Goal: Complete application form

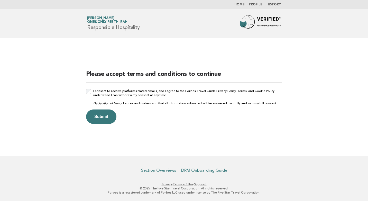
click at [103, 118] on button "Submit" at bounding box center [101, 116] width 30 height 14
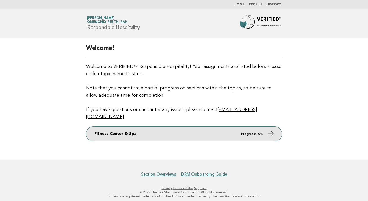
click at [124, 129] on link "Fitness Center & Spa Progress: 0%" at bounding box center [184, 134] width 196 height 14
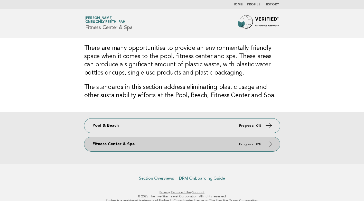
click at [147, 146] on link "Fitness Center & Spa Progress: 0%" at bounding box center [182, 144] width 196 height 14
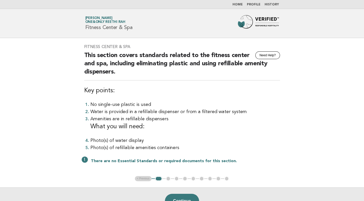
scroll to position [26, 0]
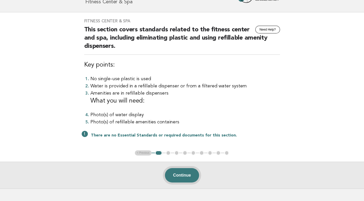
click at [186, 174] on button "Continue" at bounding box center [182, 175] width 34 height 14
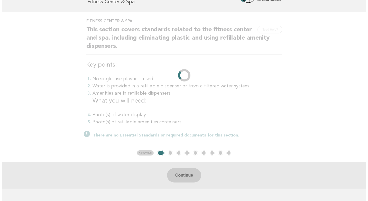
scroll to position [0, 0]
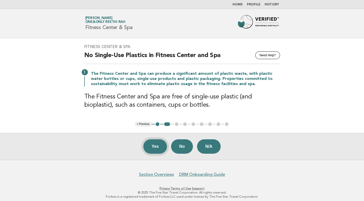
click at [155, 145] on button "Yes" at bounding box center [155, 146] width 24 height 14
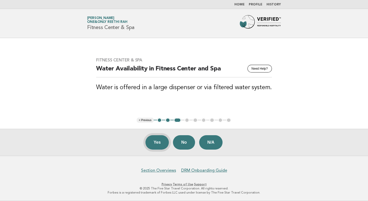
click at [153, 146] on button "Yes" at bounding box center [157, 142] width 24 height 14
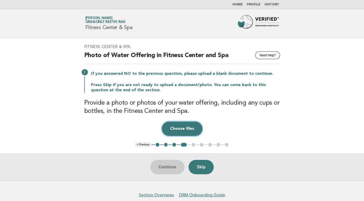
click at [181, 129] on button "Choose files" at bounding box center [182, 128] width 41 height 14
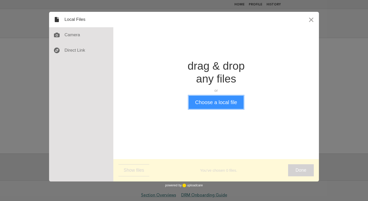
click at [217, 103] on button "Choose a local file" at bounding box center [215, 101] width 55 height 13
click at [221, 103] on button "Choose a local file" at bounding box center [215, 101] width 55 height 13
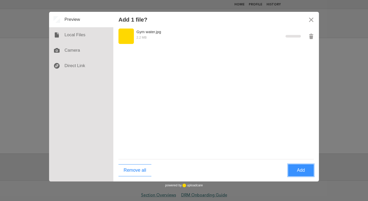
click at [298, 171] on button "Add" at bounding box center [301, 170] width 26 height 12
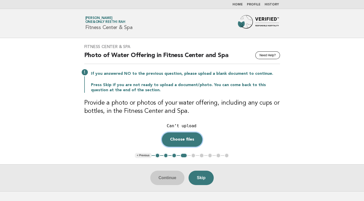
click at [186, 137] on button "Choose files" at bounding box center [182, 139] width 41 height 14
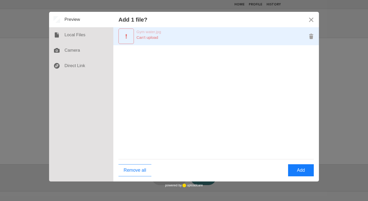
click at [127, 36] on use "Preview Gym water.jpg" at bounding box center [126, 36] width 1 height 4
click at [162, 32] on div "Gym water.jpg" at bounding box center [181, 31] width 90 height 6
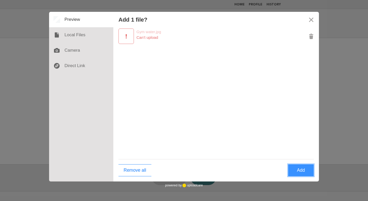
click at [301, 170] on button "Add" at bounding box center [301, 170] width 26 height 12
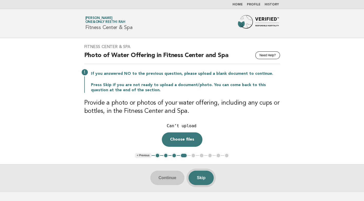
click at [207, 175] on button "Skip" at bounding box center [200, 177] width 25 height 14
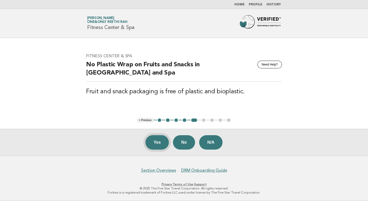
click at [155, 143] on button "Yes" at bounding box center [157, 142] width 24 height 14
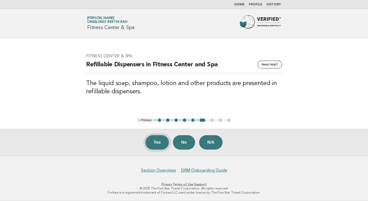
click at [159, 143] on button "Yes" at bounding box center [157, 142] width 24 height 14
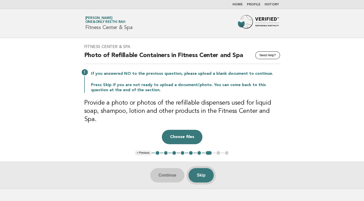
click at [203, 168] on button "Skip" at bounding box center [200, 175] width 25 height 14
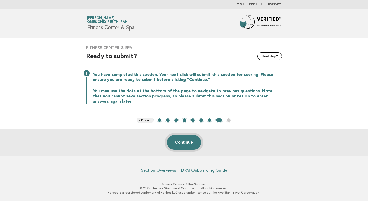
click at [195, 142] on button "Continue" at bounding box center [184, 142] width 34 height 14
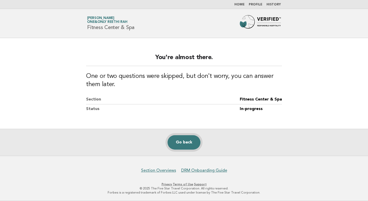
click at [187, 141] on link "Go back" at bounding box center [183, 142] width 33 height 14
